Goal: Transaction & Acquisition: Purchase product/service

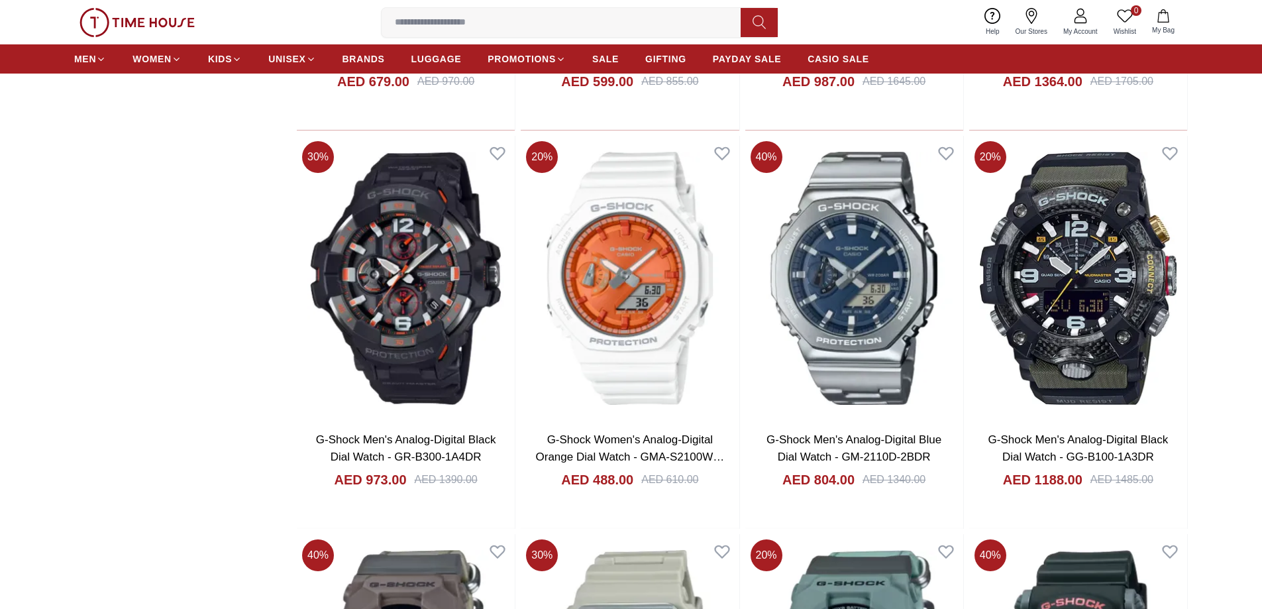
scroll to position [1987, 0]
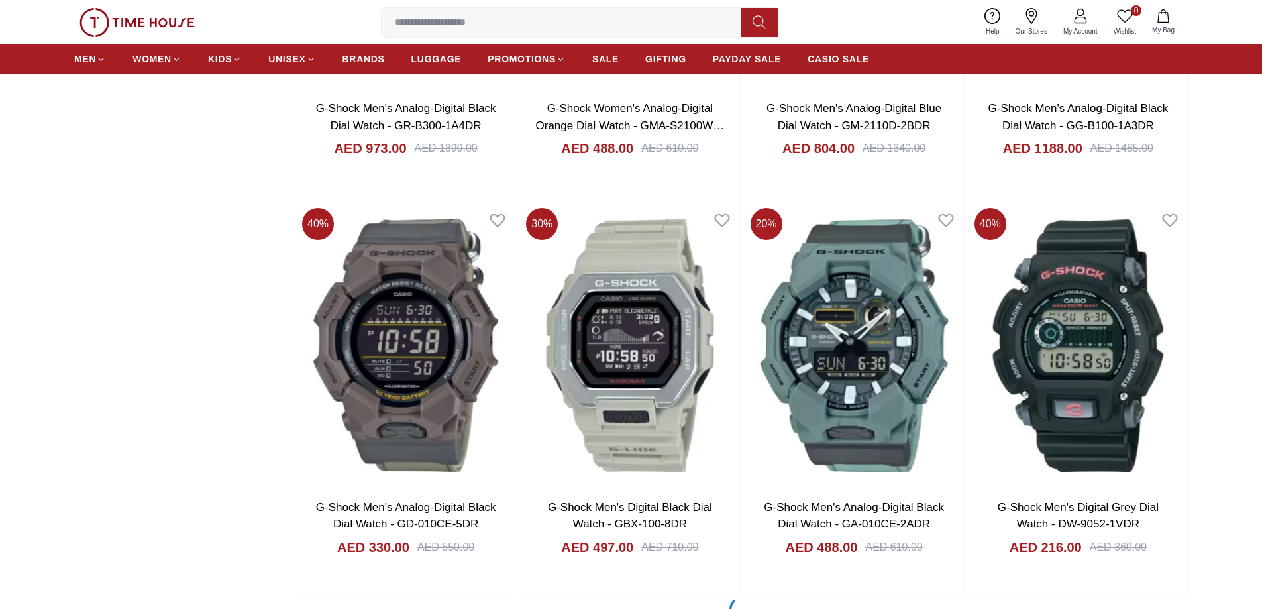
scroll to position [2319, 0]
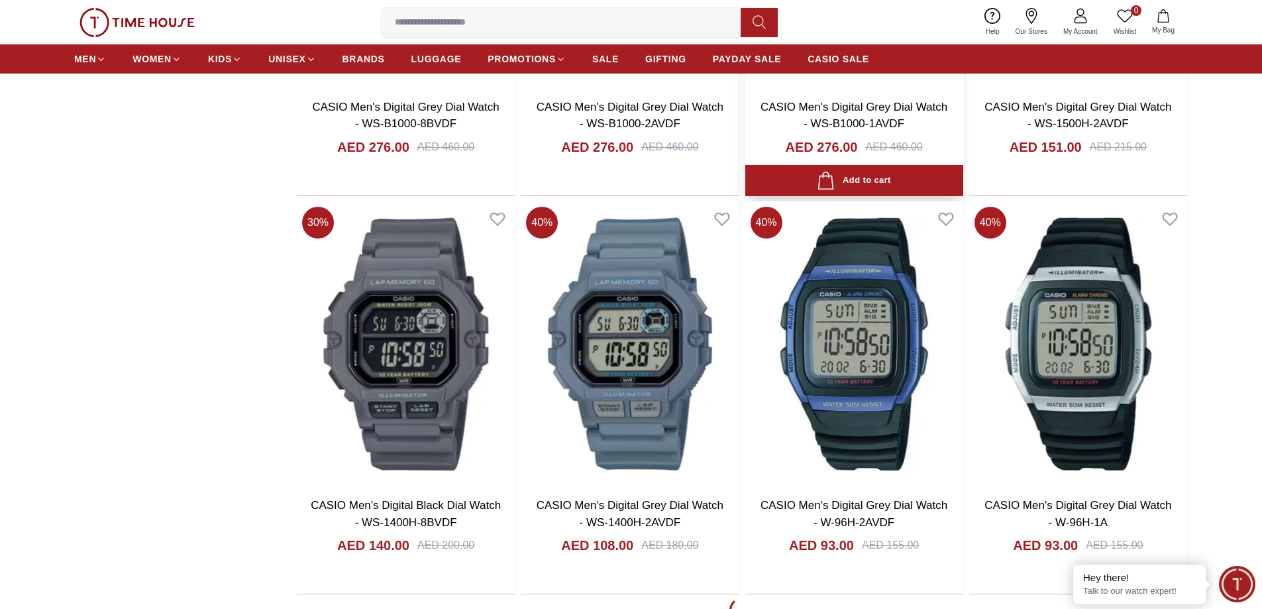
scroll to position [6028, 0]
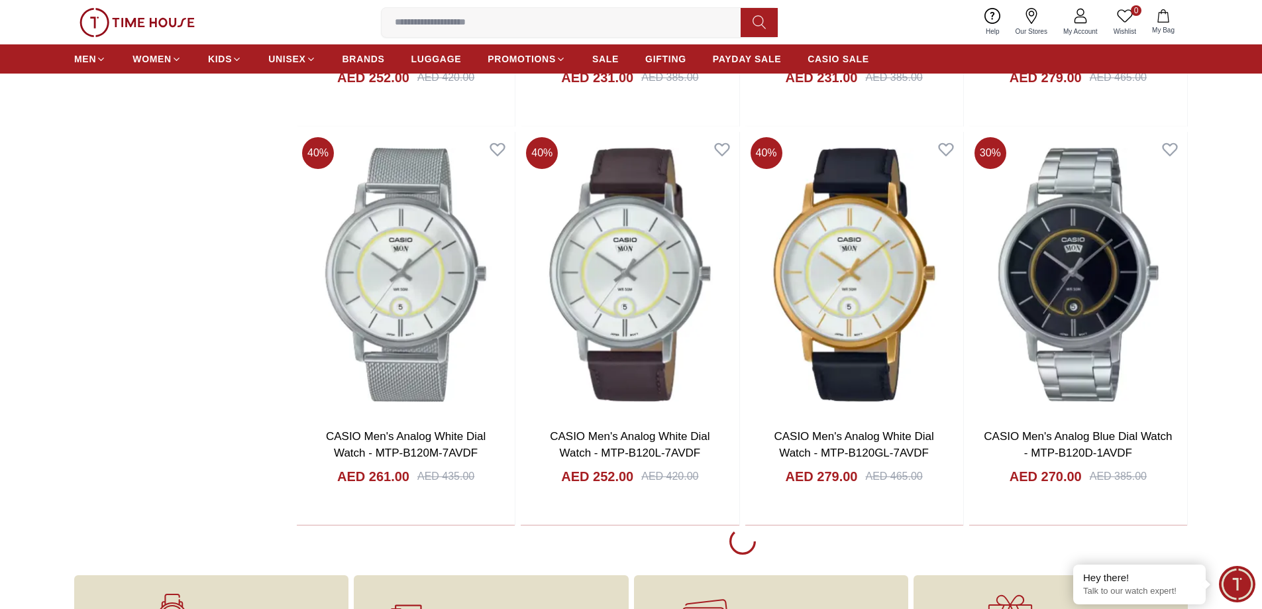
scroll to position [10069, 0]
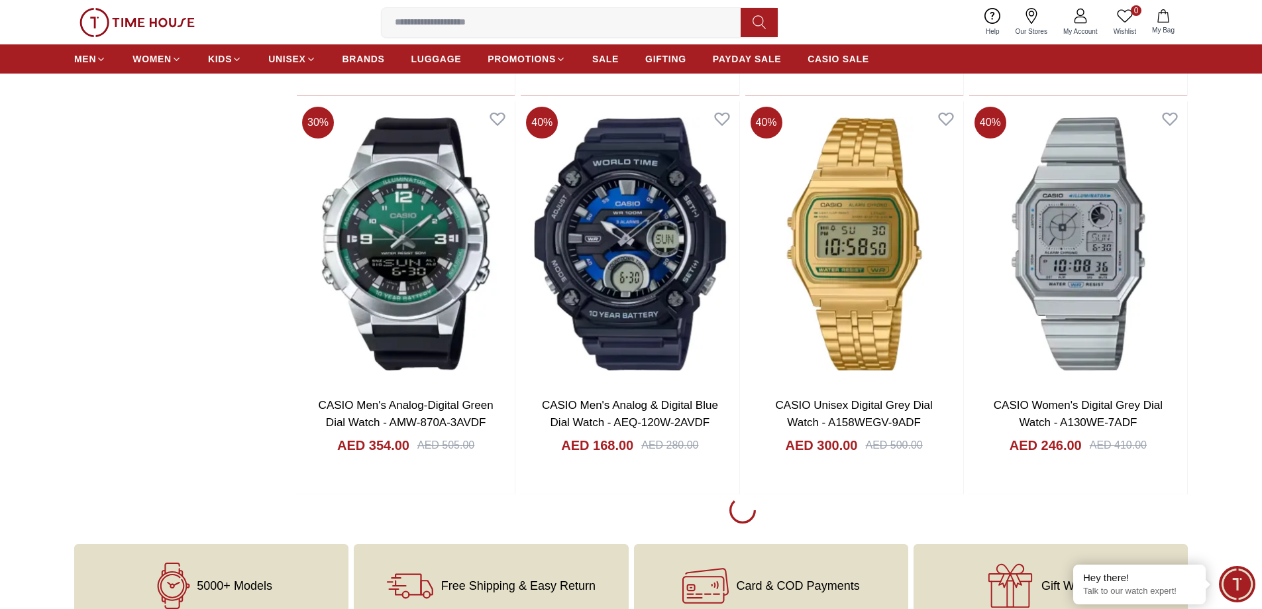
scroll to position [14044, 0]
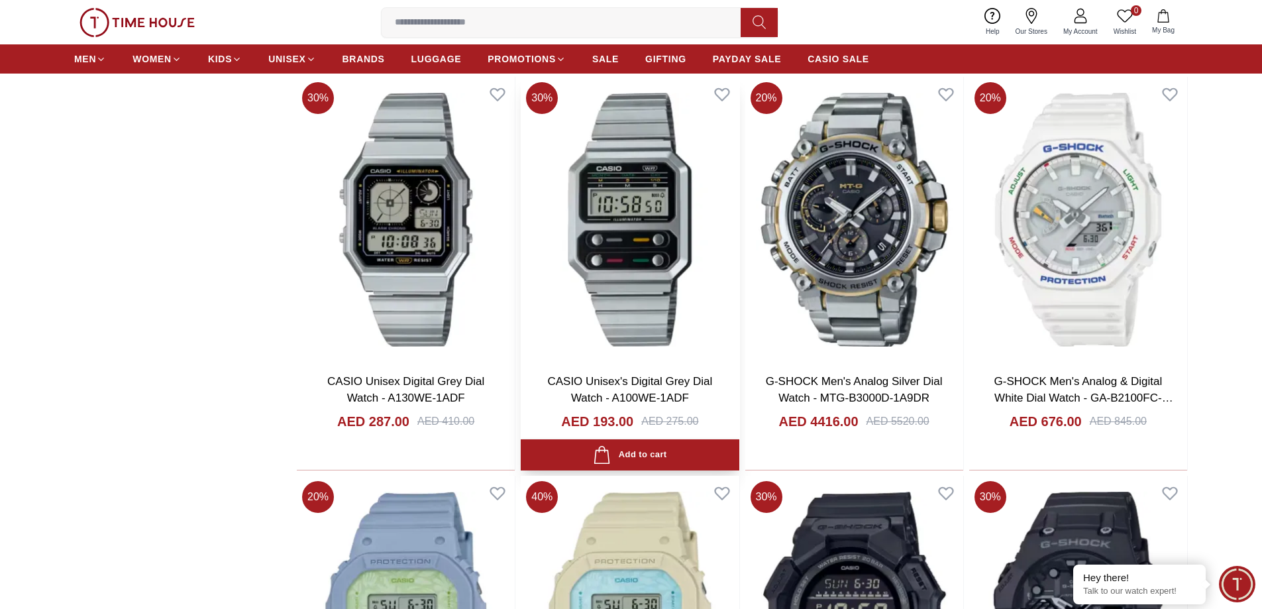
scroll to position [14442, 0]
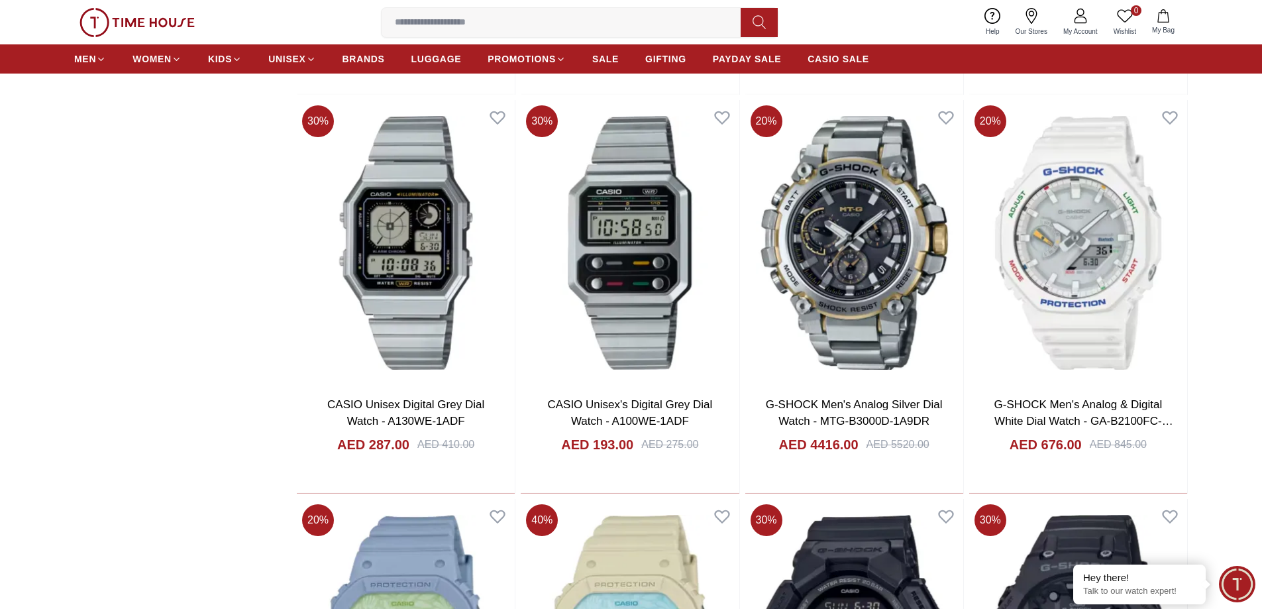
click at [589, 28] on input at bounding box center [567, 22] width 370 height 26
paste input "**********"
type input "**********"
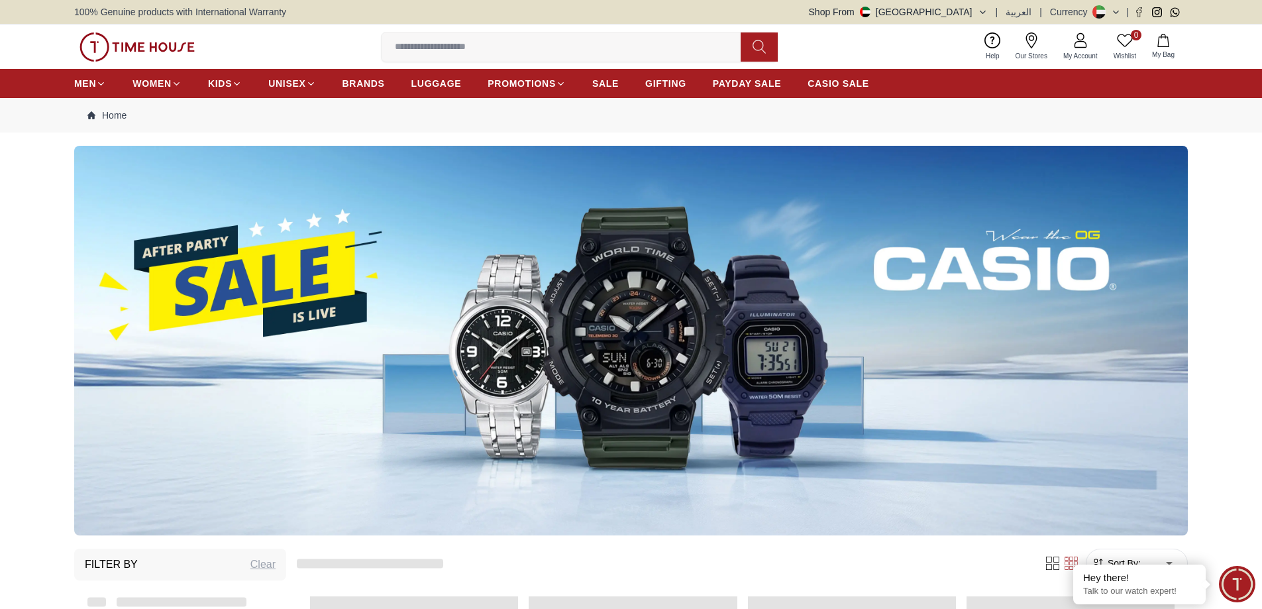
scroll to position [1647, 0]
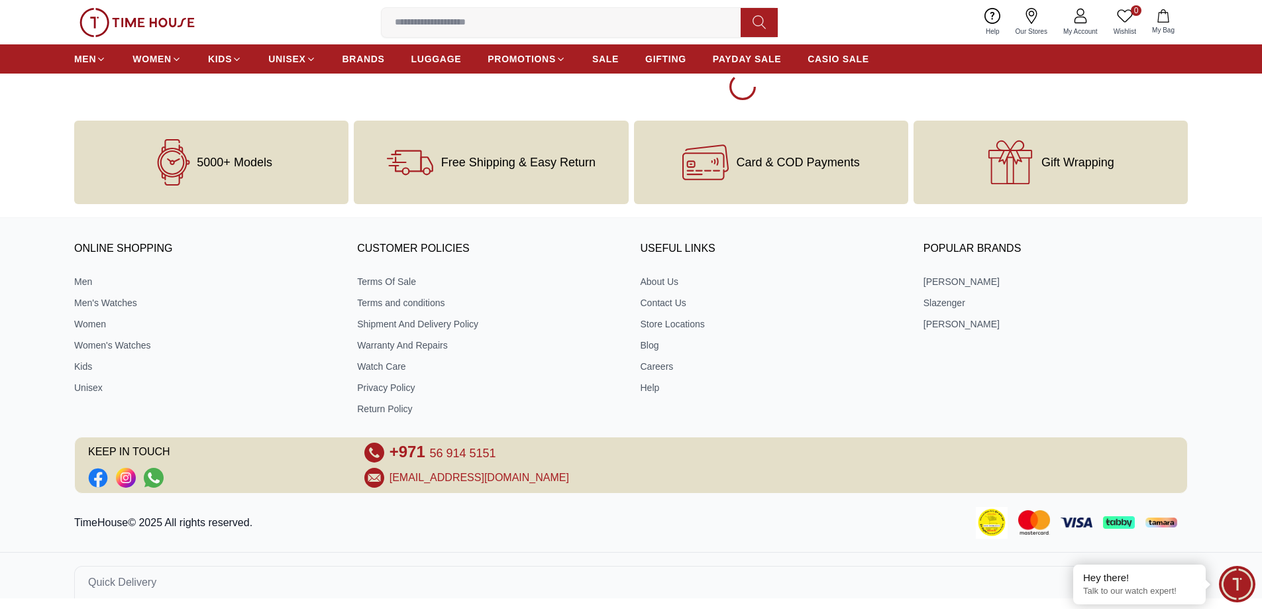
scroll to position [2515, 0]
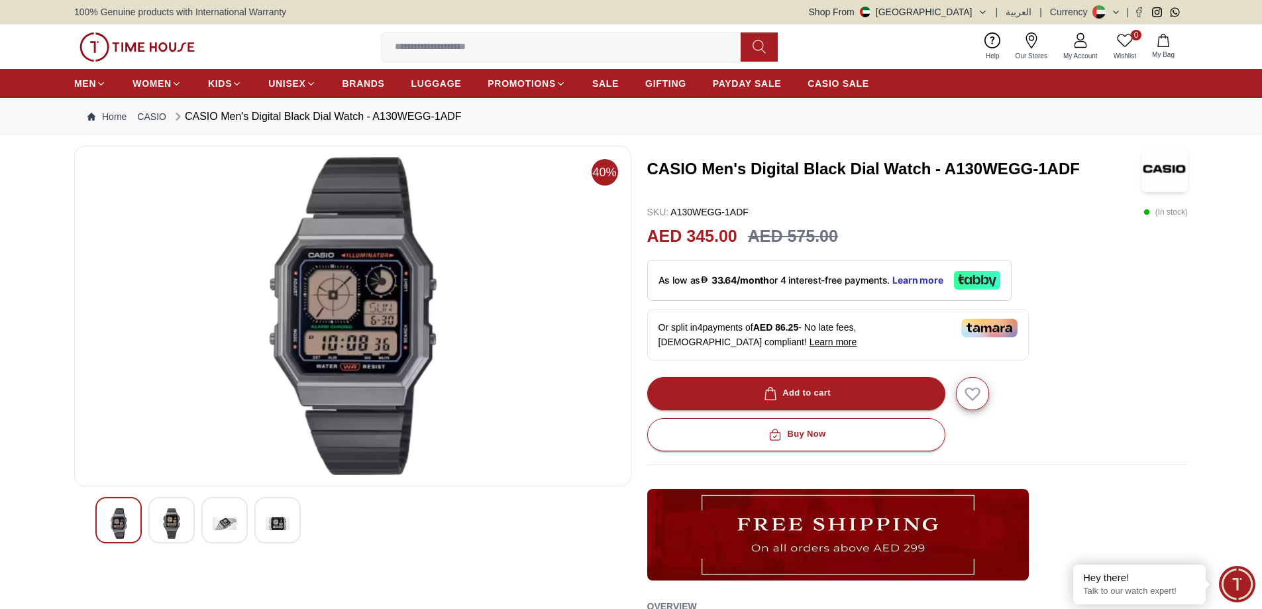
click at [167, 525] on img at bounding box center [172, 523] width 24 height 30
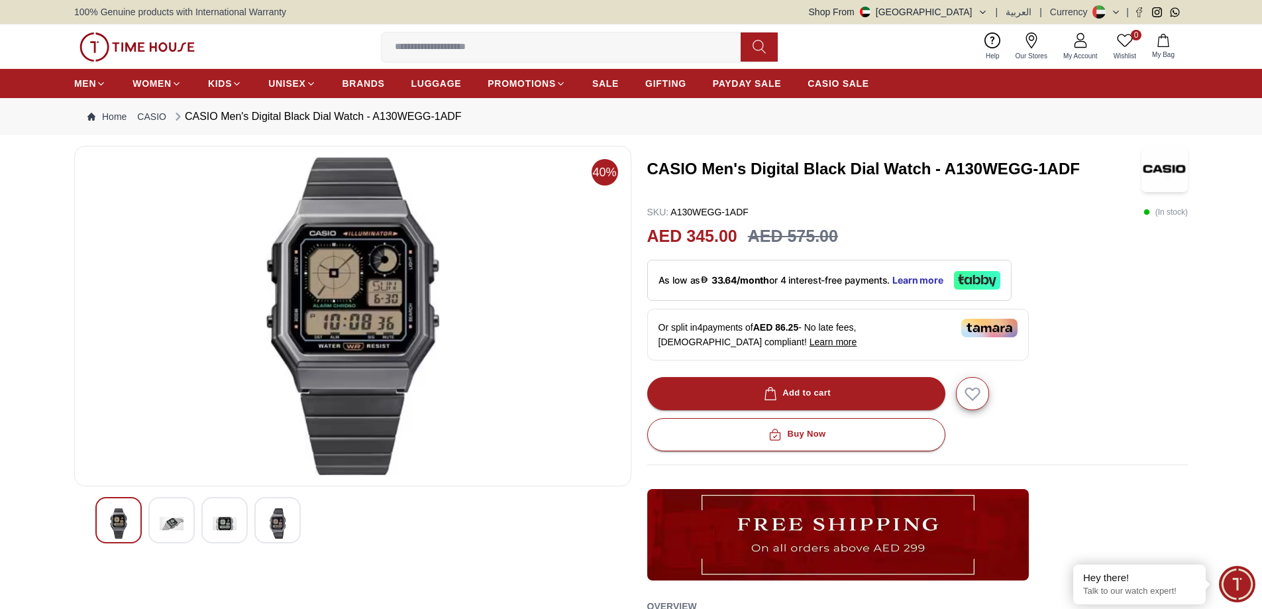
click at [216, 527] on img at bounding box center [225, 523] width 24 height 30
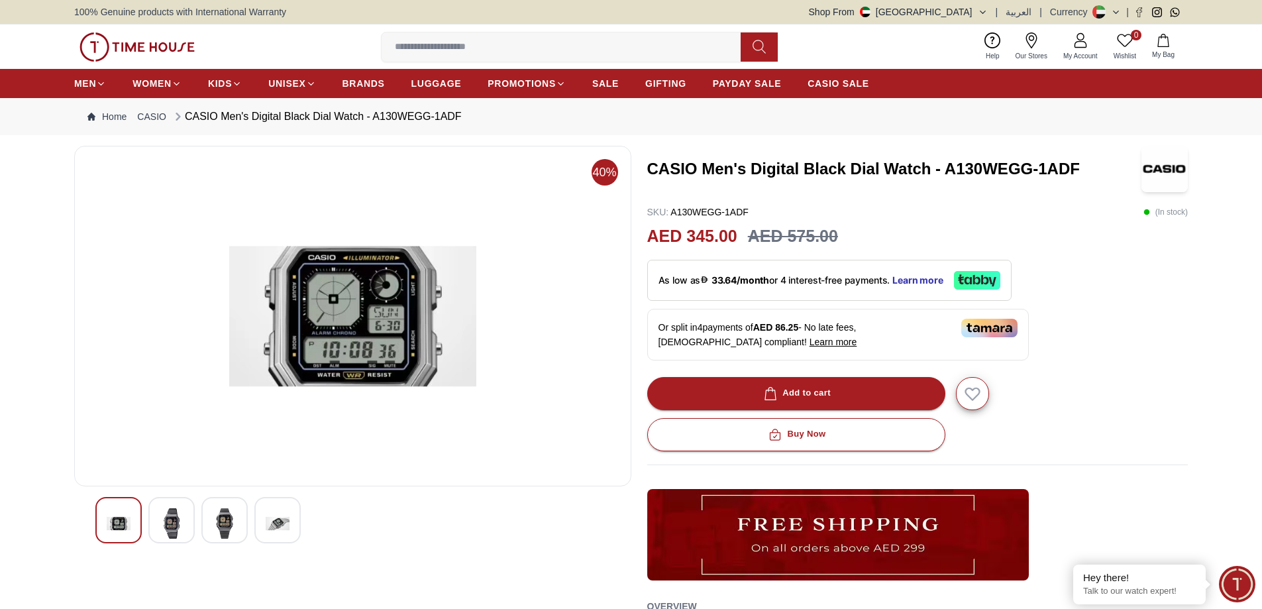
click at [293, 520] on div at bounding box center [277, 520] width 46 height 46
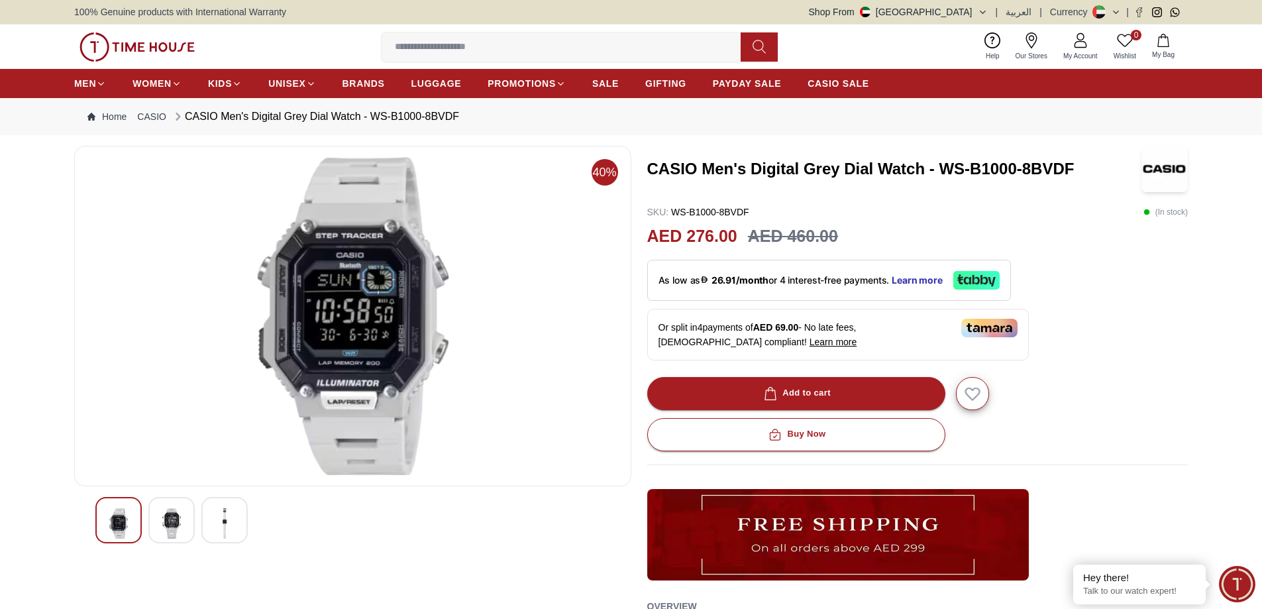
click at [173, 523] on img at bounding box center [172, 523] width 24 height 30
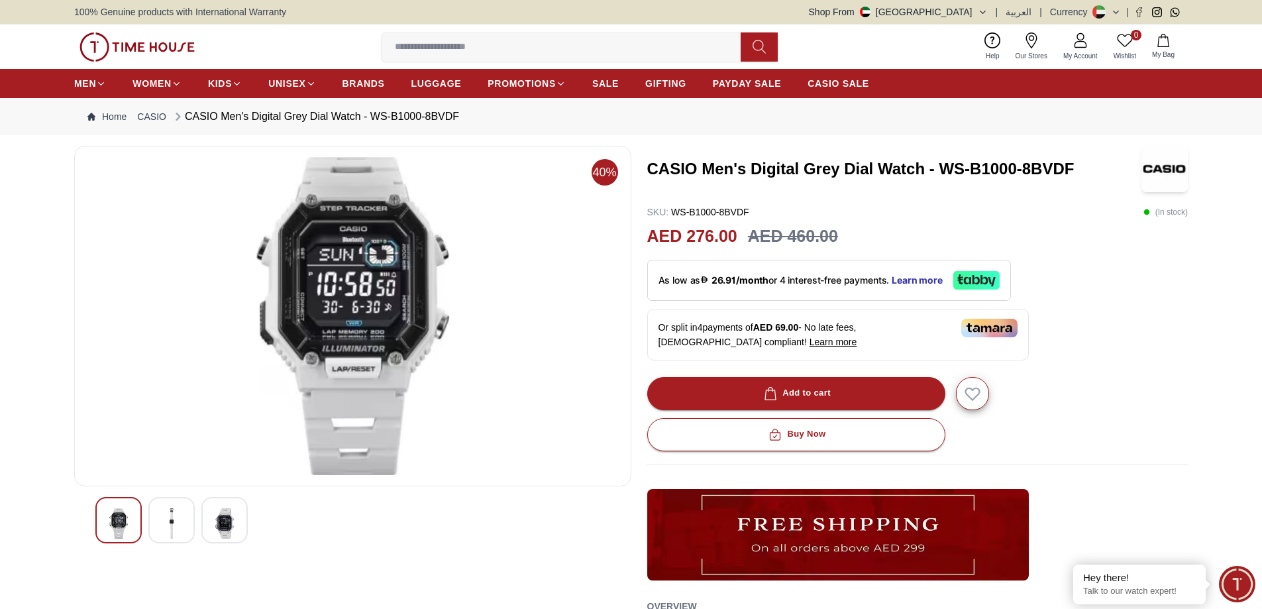
click at [229, 528] on img at bounding box center [225, 523] width 24 height 30
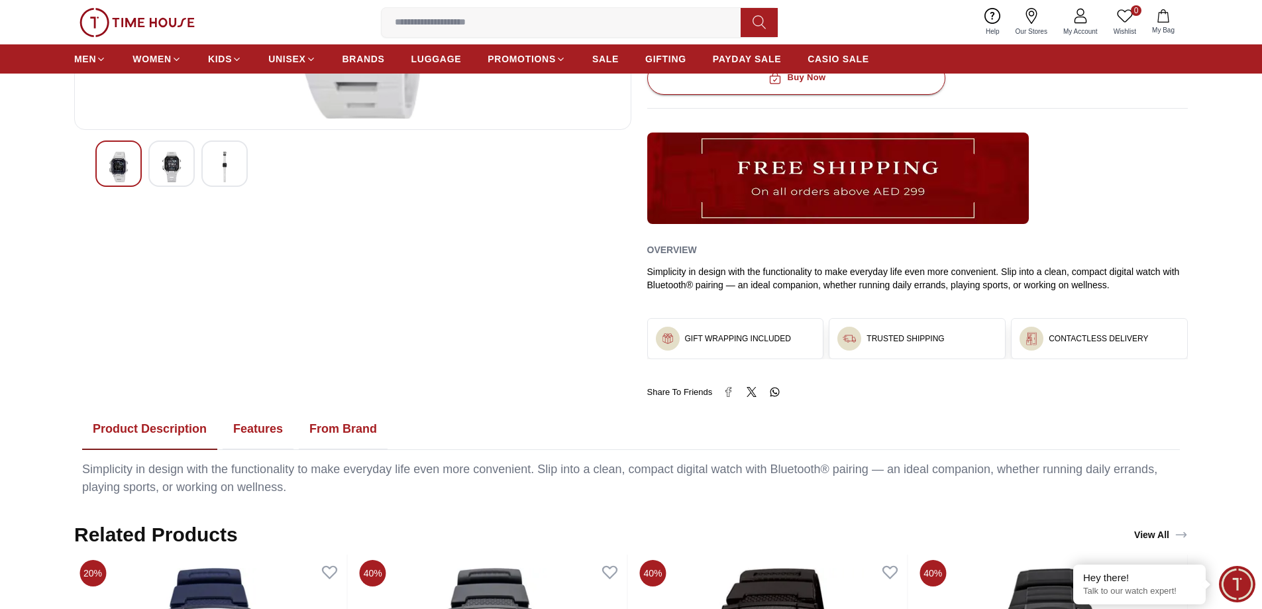
scroll to position [25, 0]
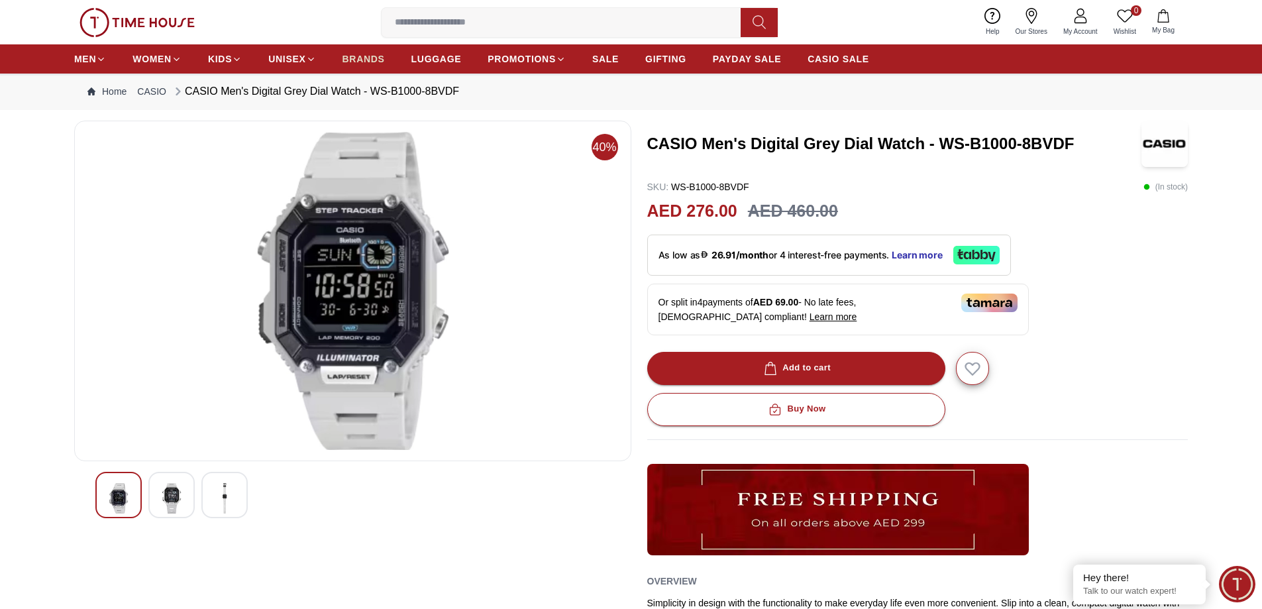
click at [350, 58] on span "BRANDS" at bounding box center [363, 58] width 42 height 13
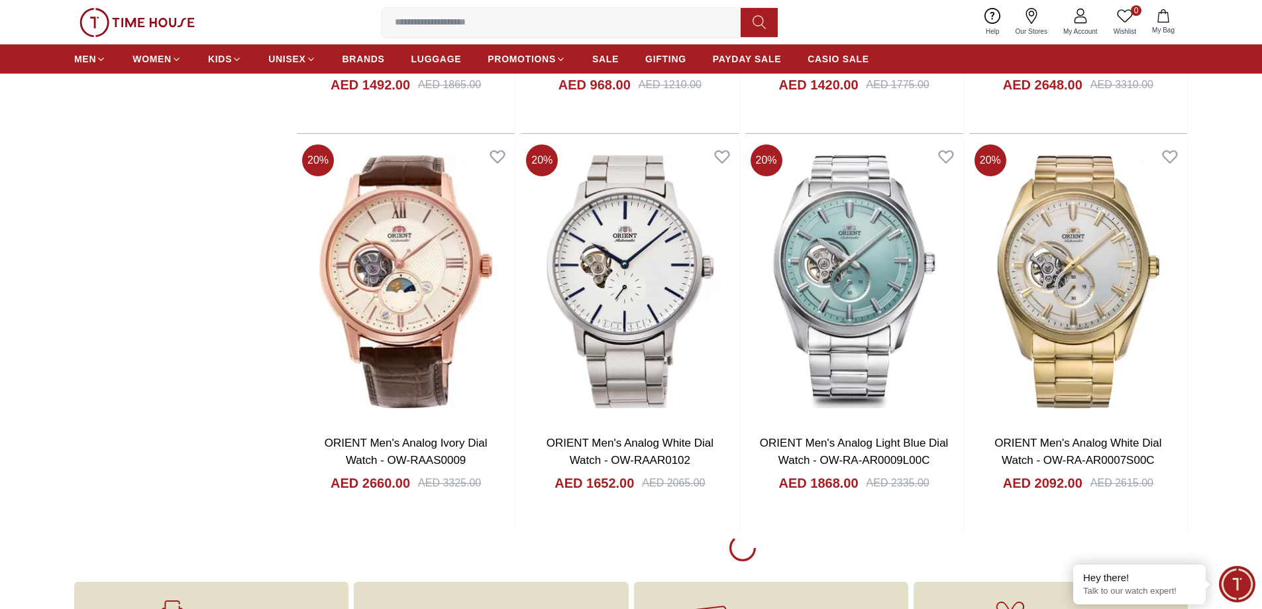
scroll to position [2186, 0]
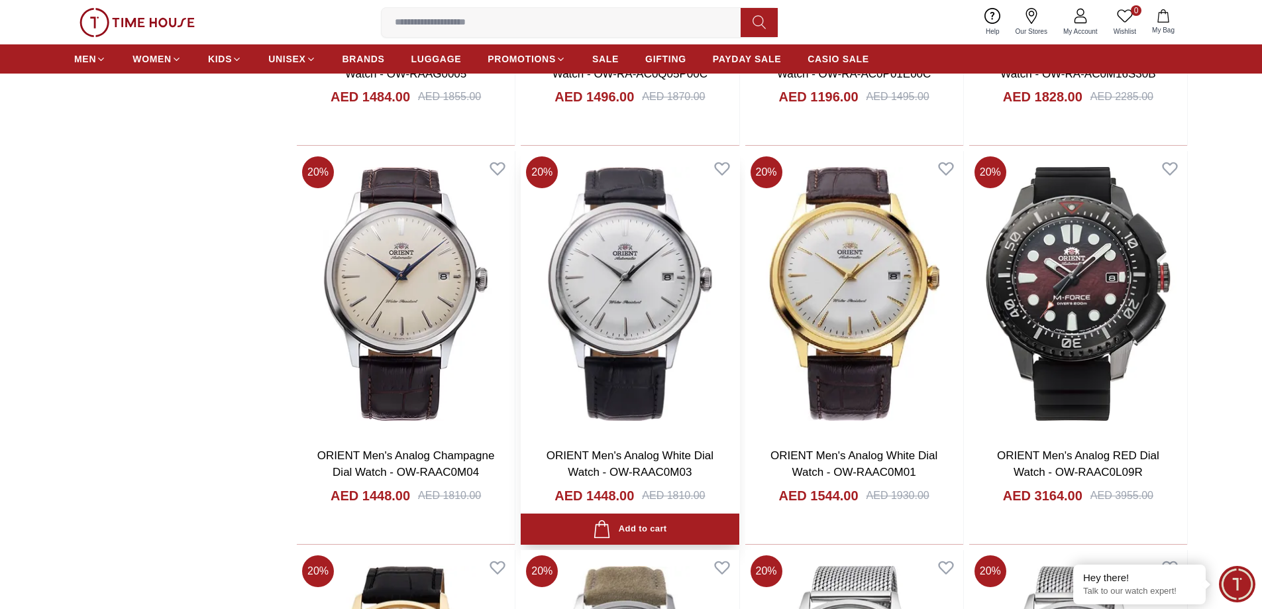
scroll to position [3312, 0]
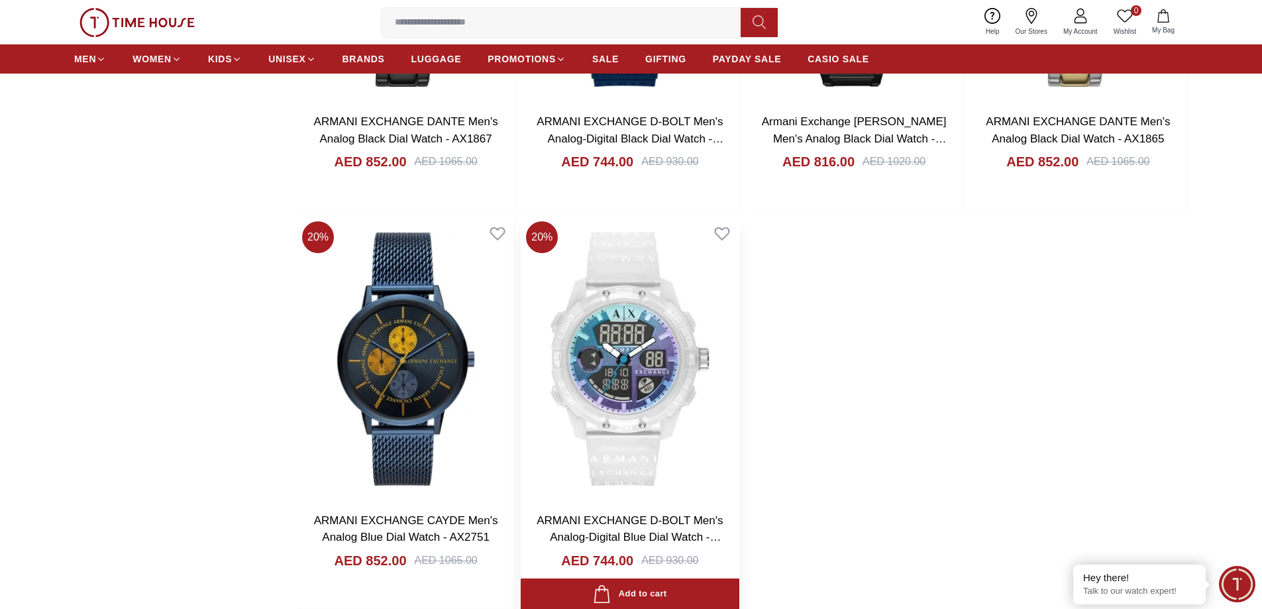
scroll to position [1325, 0]
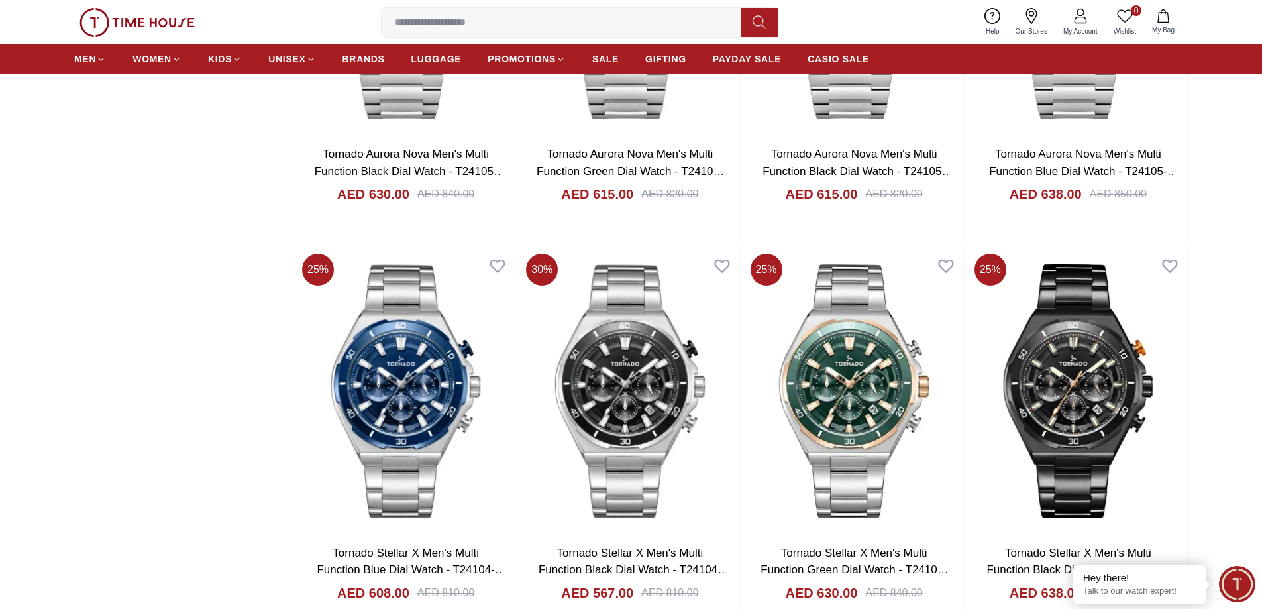
scroll to position [2186, 0]
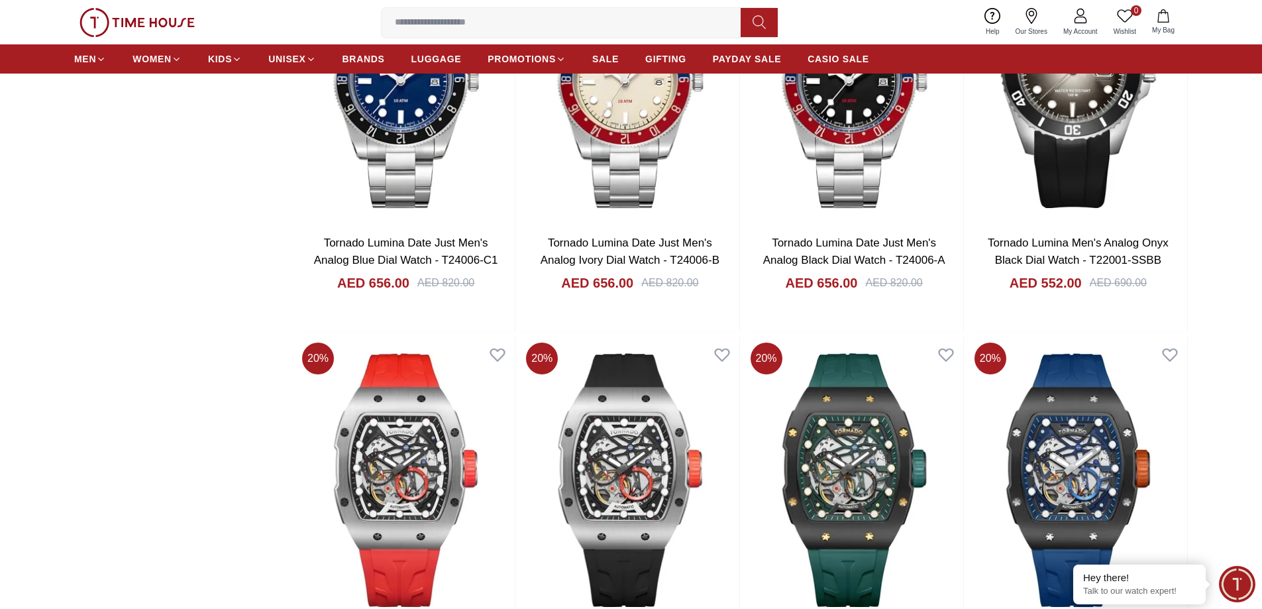
scroll to position [2915, 0]
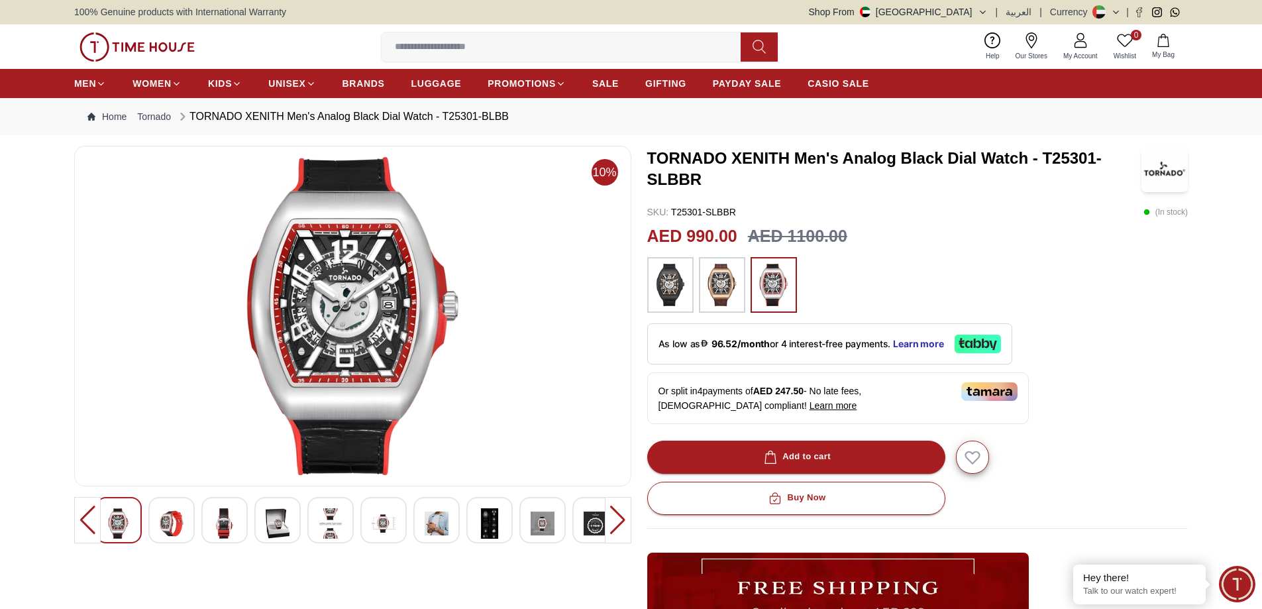
click at [159, 510] on div at bounding box center [171, 520] width 46 height 46
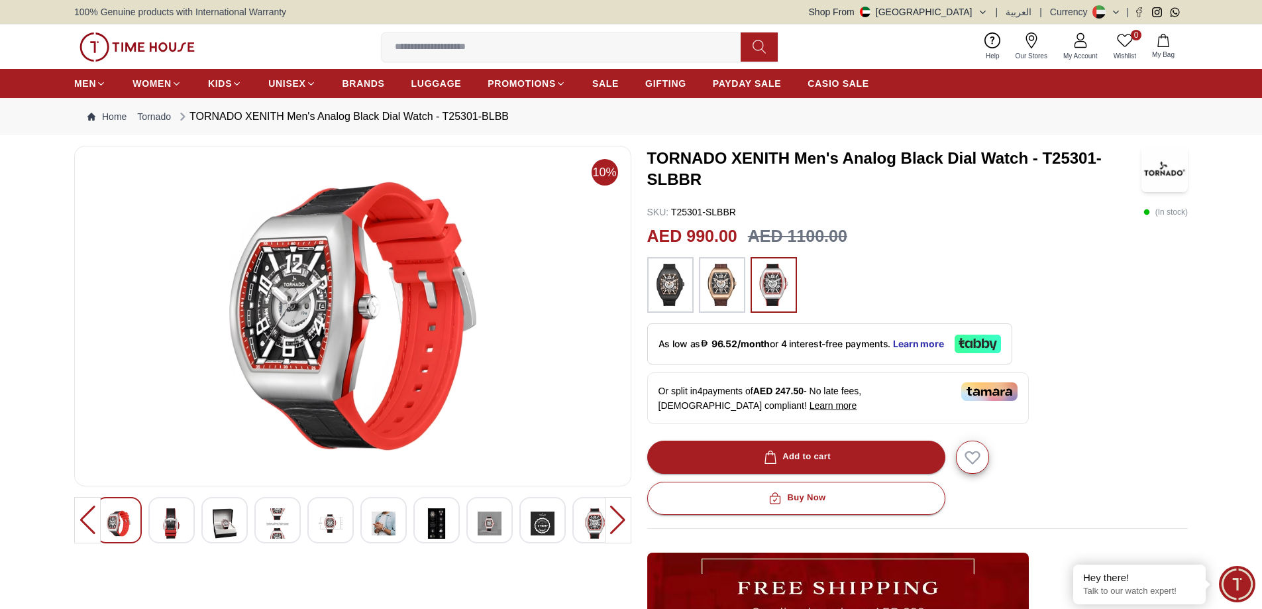
click at [244, 507] on div at bounding box center [224, 520] width 46 height 46
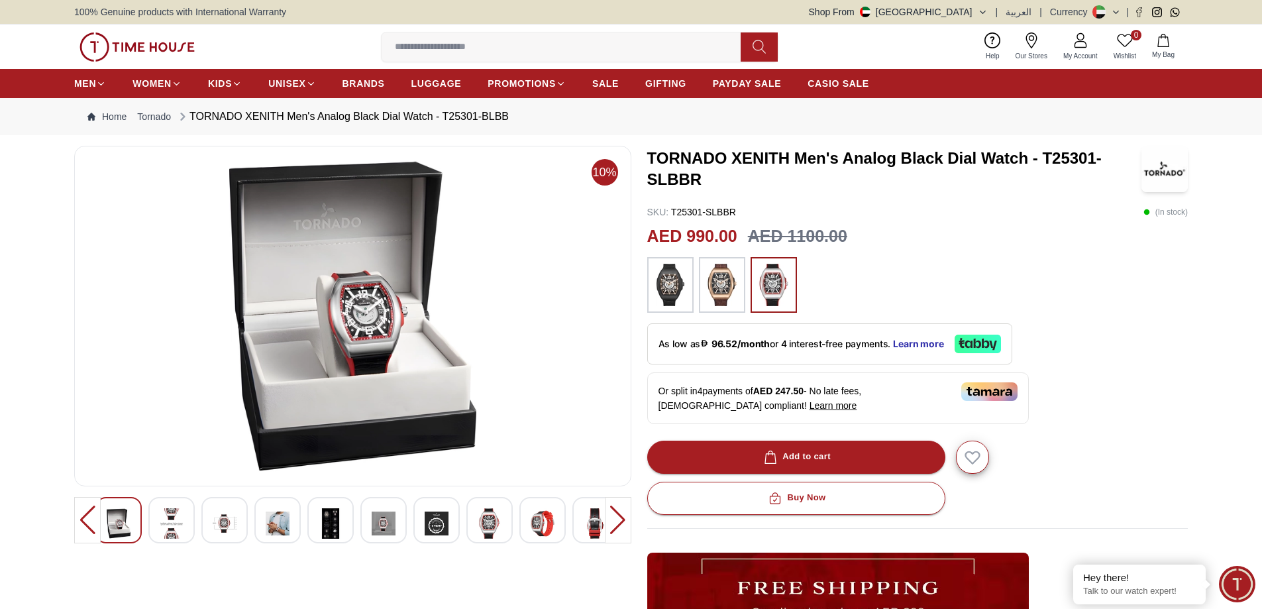
click at [268, 513] on img at bounding box center [278, 523] width 24 height 30
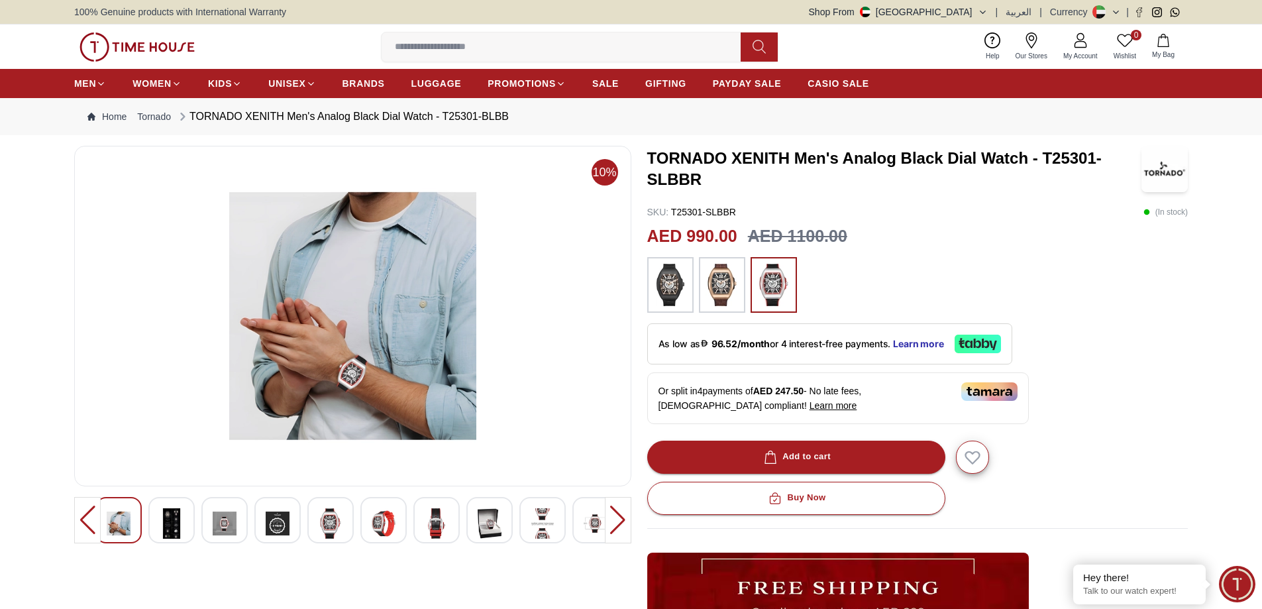
click at [325, 516] on div at bounding box center [352, 520] width 515 height 46
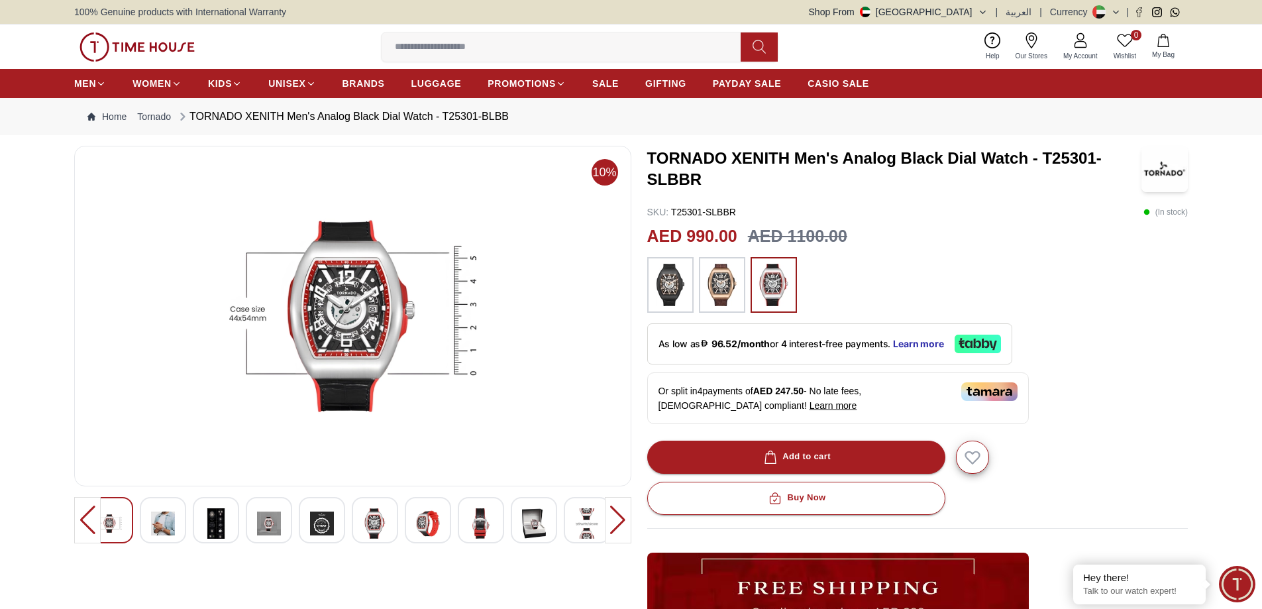
click at [376, 521] on img at bounding box center [375, 523] width 24 height 30
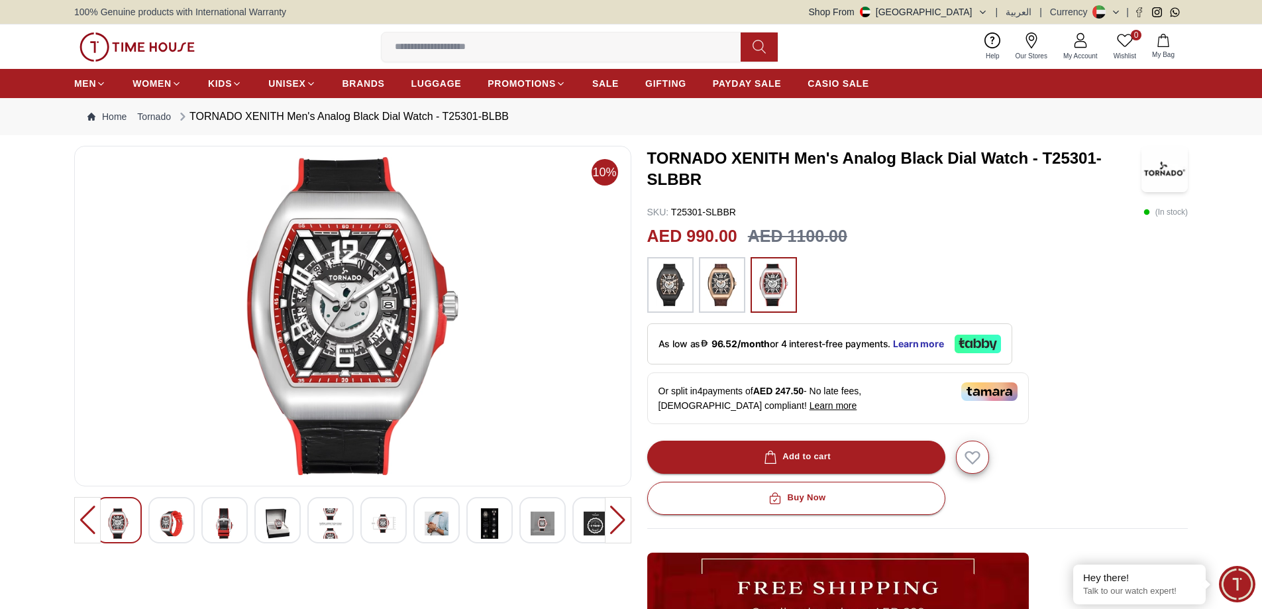
click at [318, 529] on div at bounding box center [330, 520] width 46 height 46
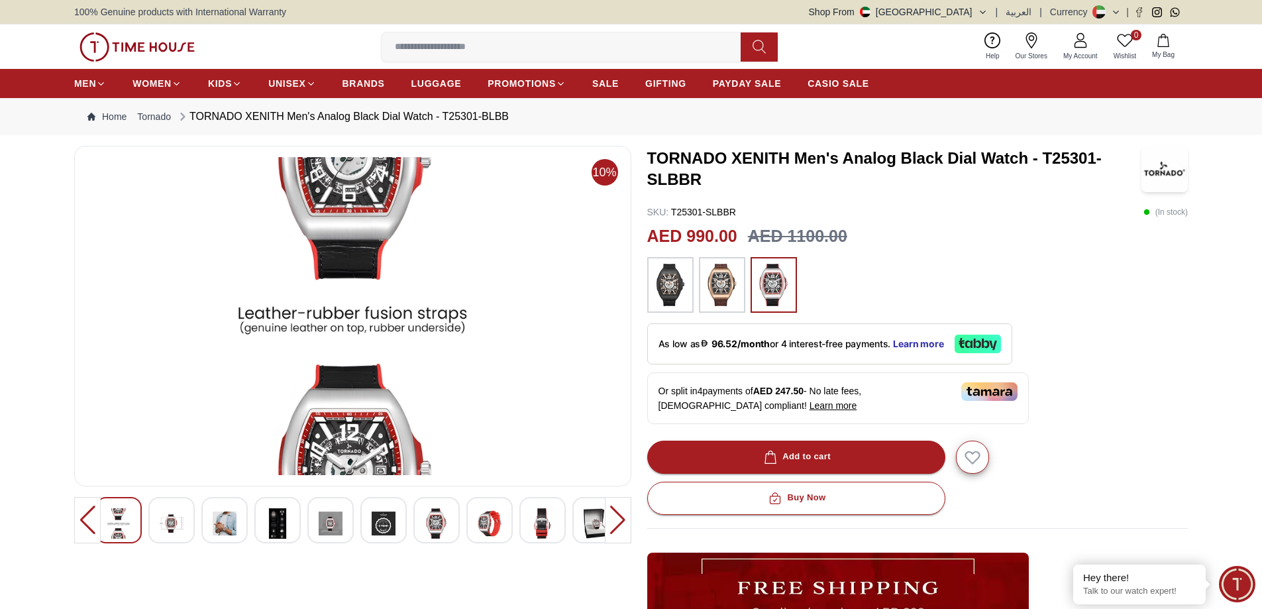
click at [279, 519] on img at bounding box center [278, 523] width 24 height 30
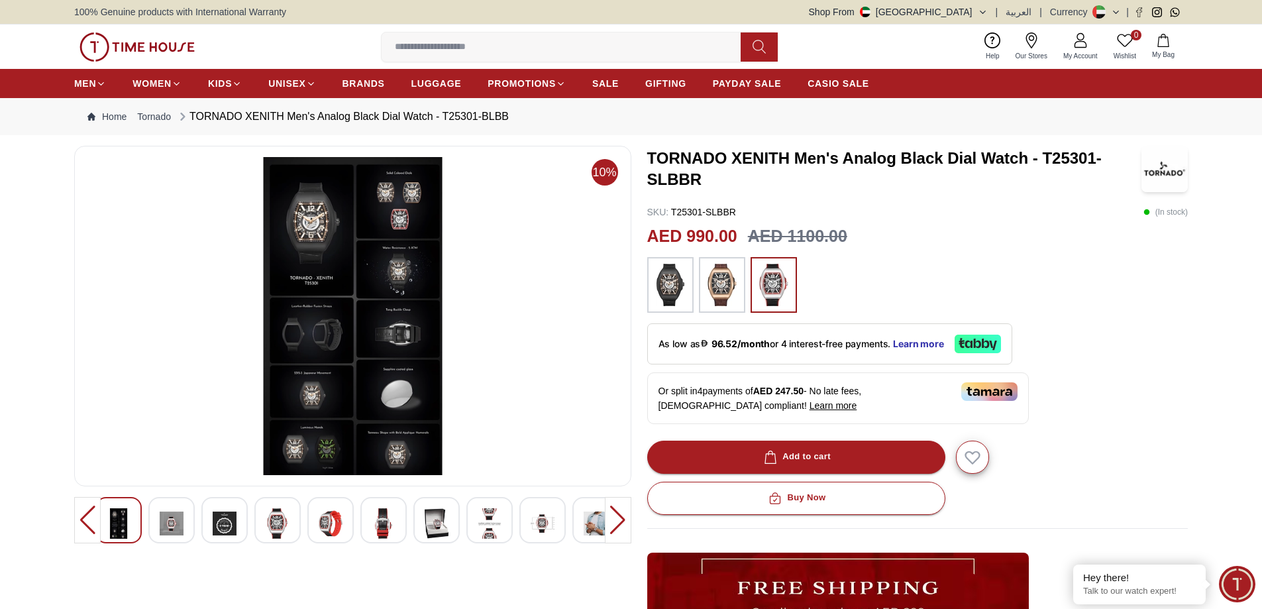
click at [168, 523] on img at bounding box center [172, 523] width 24 height 30
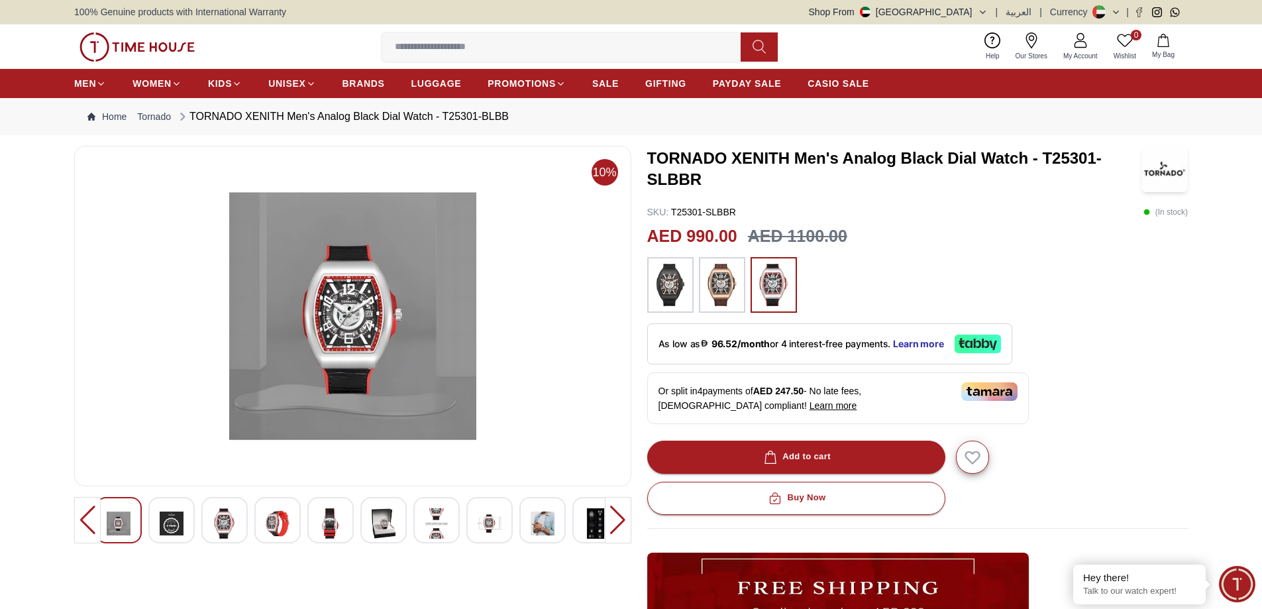
click at [540, 521] on img at bounding box center [543, 523] width 24 height 30
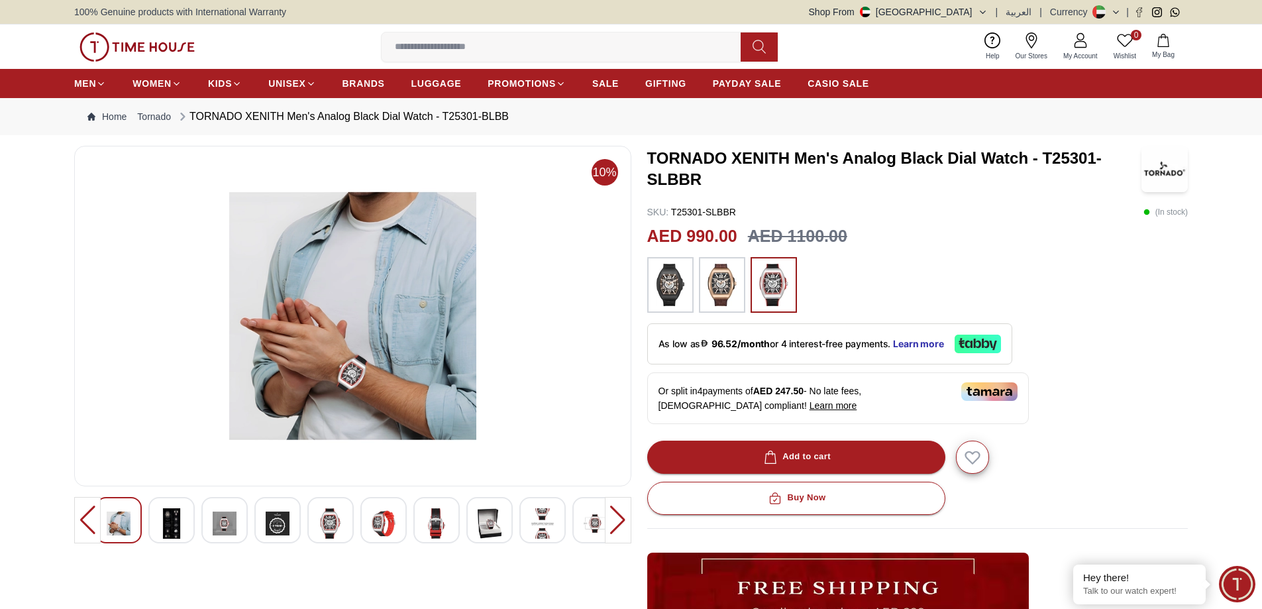
click at [504, 526] on div at bounding box center [489, 520] width 46 height 46
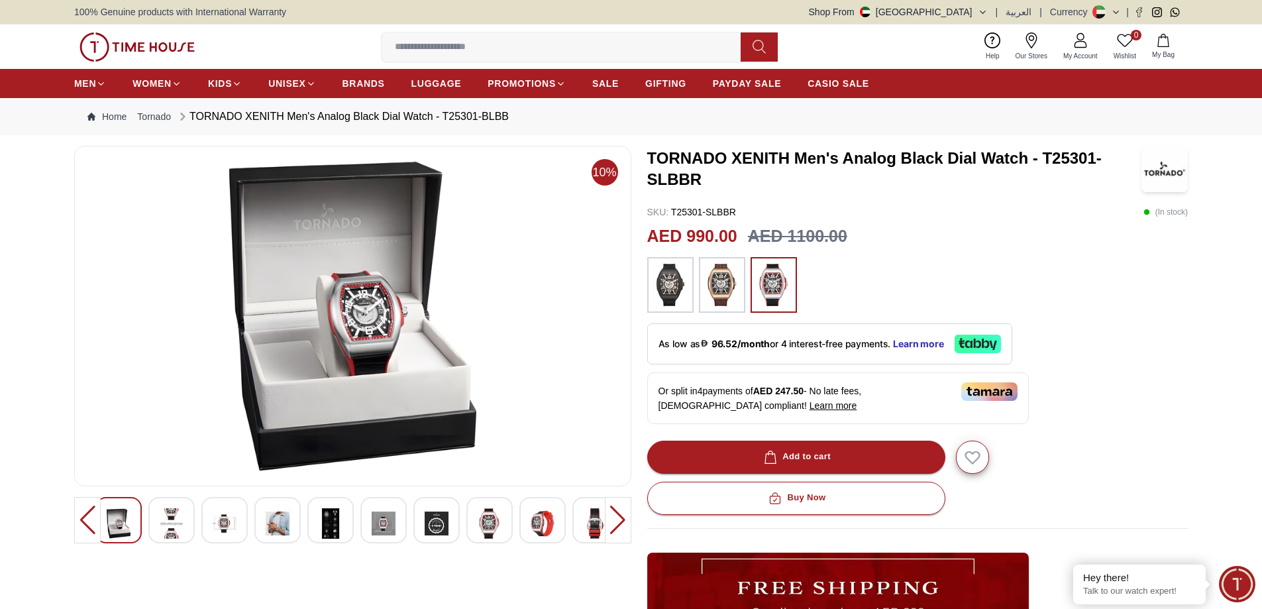
click at [229, 525] on img at bounding box center [225, 523] width 24 height 30
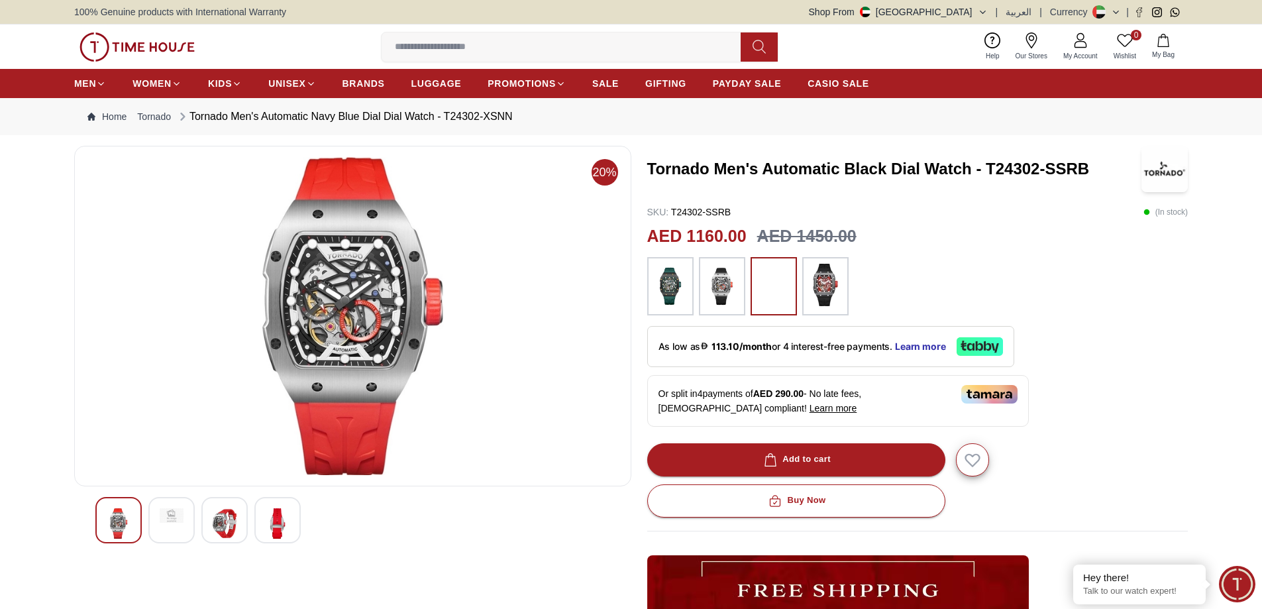
click at [230, 524] on img at bounding box center [225, 523] width 24 height 30
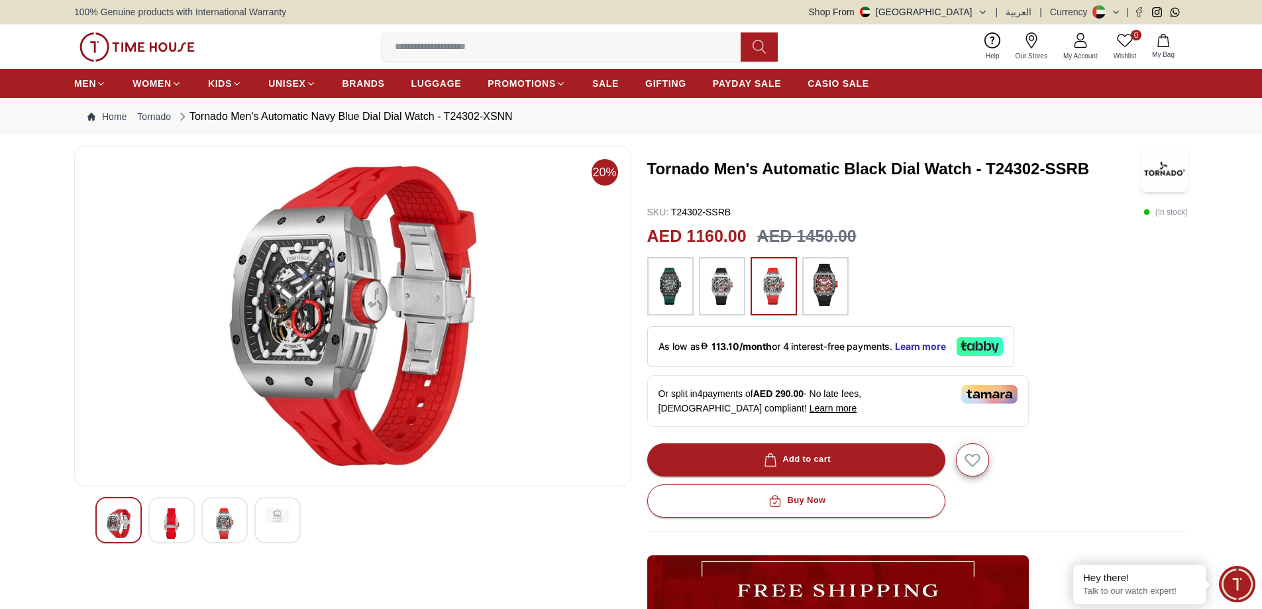
click at [165, 529] on img at bounding box center [172, 523] width 24 height 30
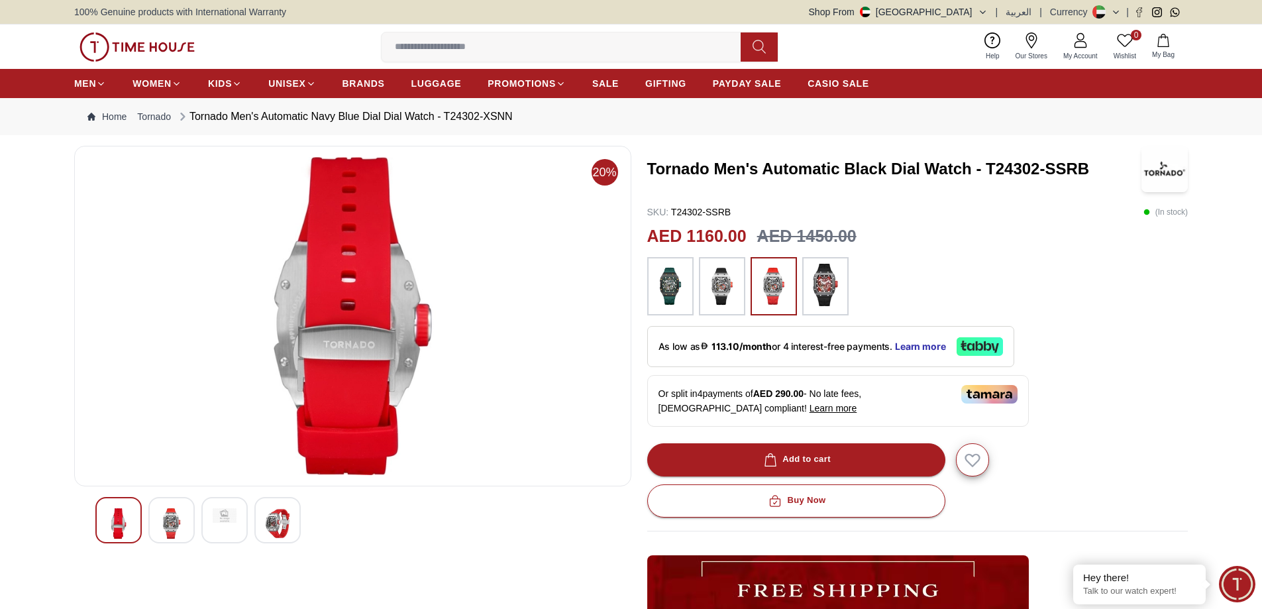
click at [222, 517] on img at bounding box center [225, 515] width 24 height 15
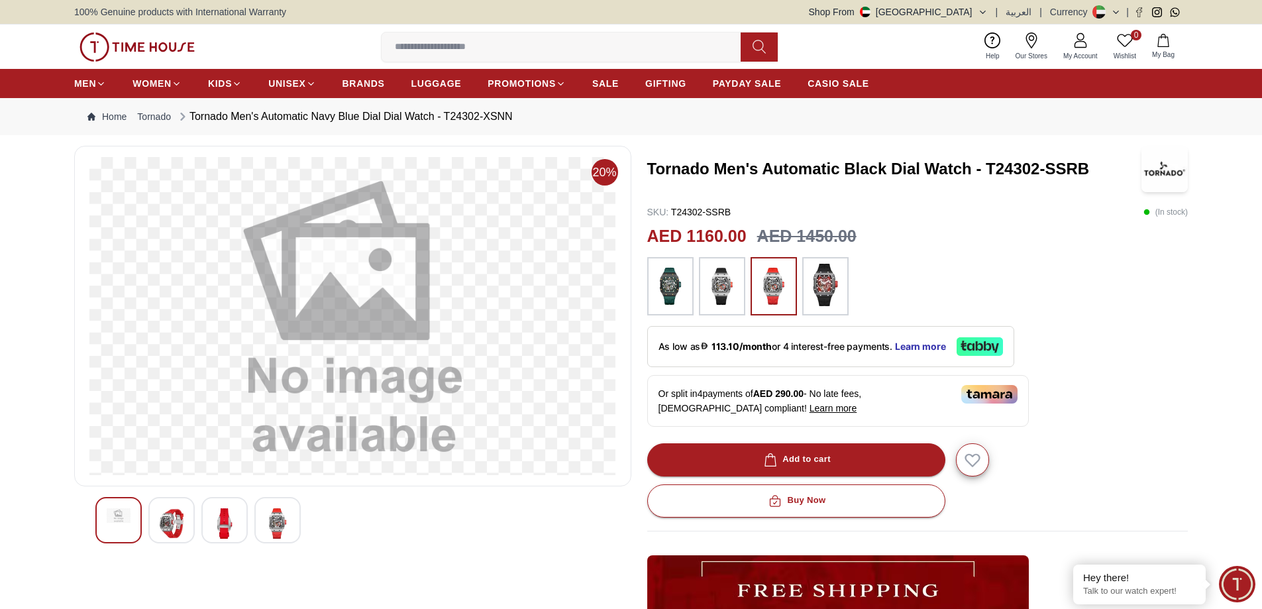
click at [292, 526] on div at bounding box center [277, 520] width 46 height 46
